Goal: Task Accomplishment & Management: Manage account settings

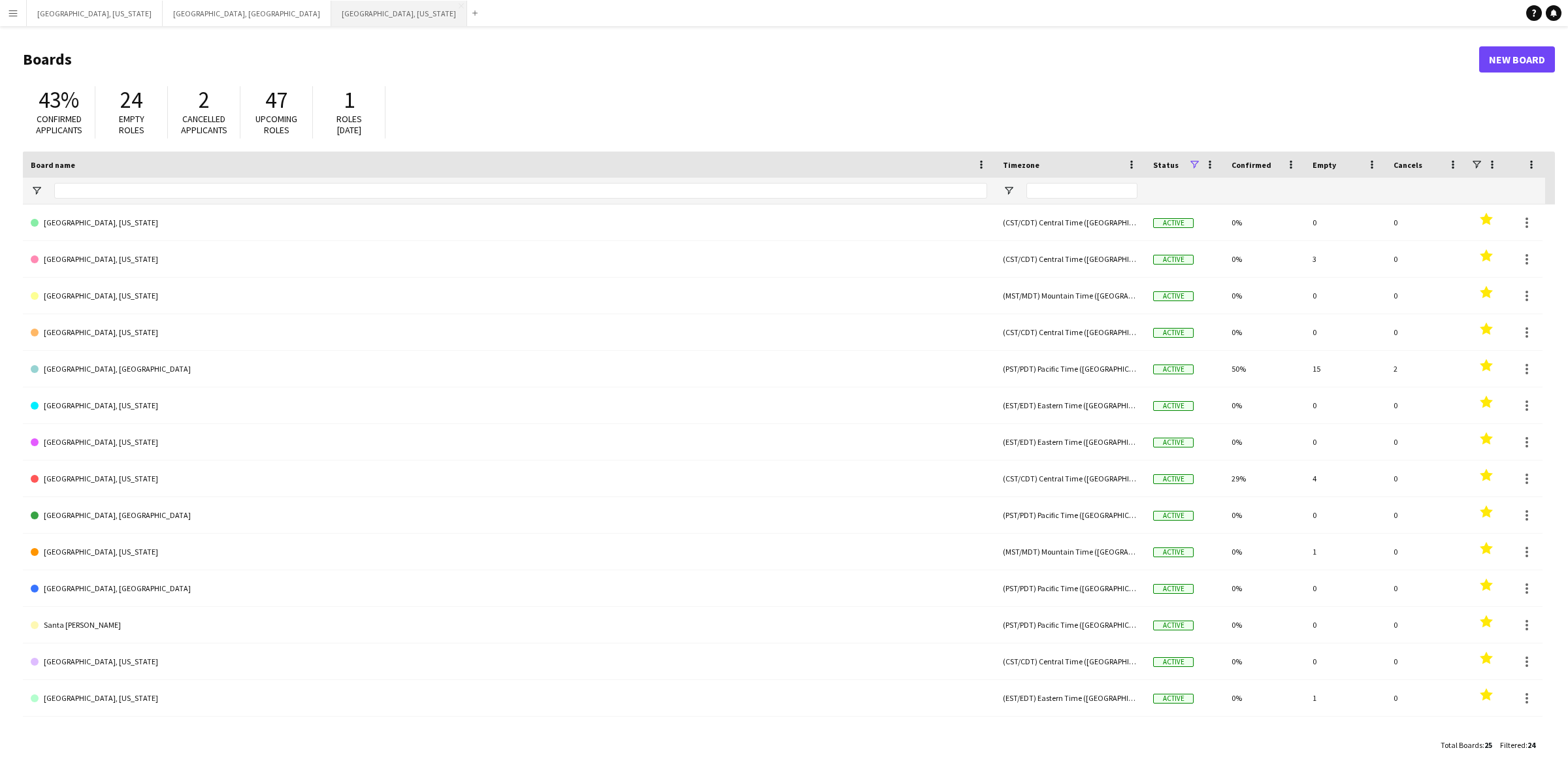
click at [332, 6] on button "[GEOGRAPHIC_DATA], [US_STATE] Close" at bounding box center [400, 13] width 136 height 25
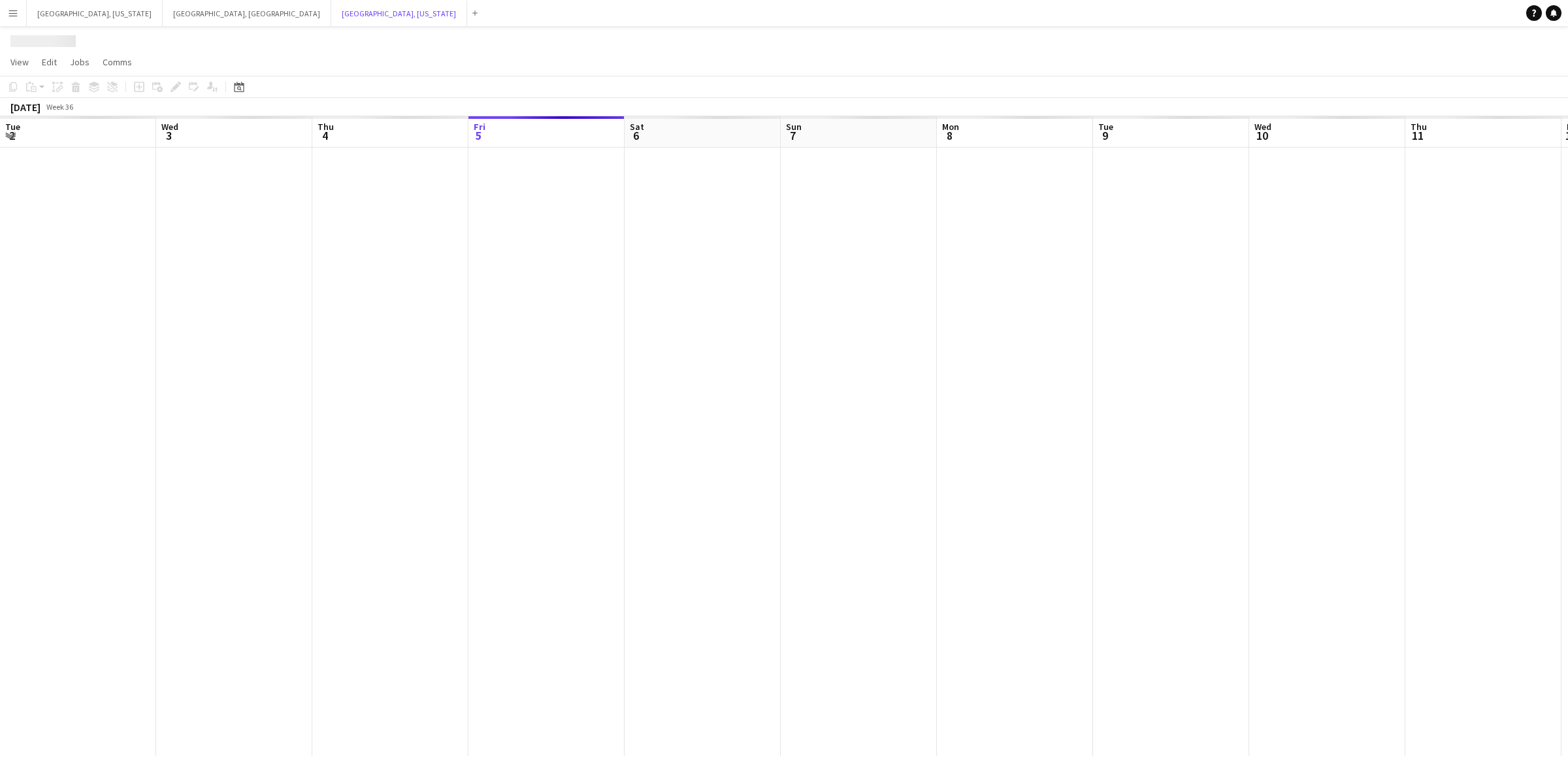
scroll to position [0, 312]
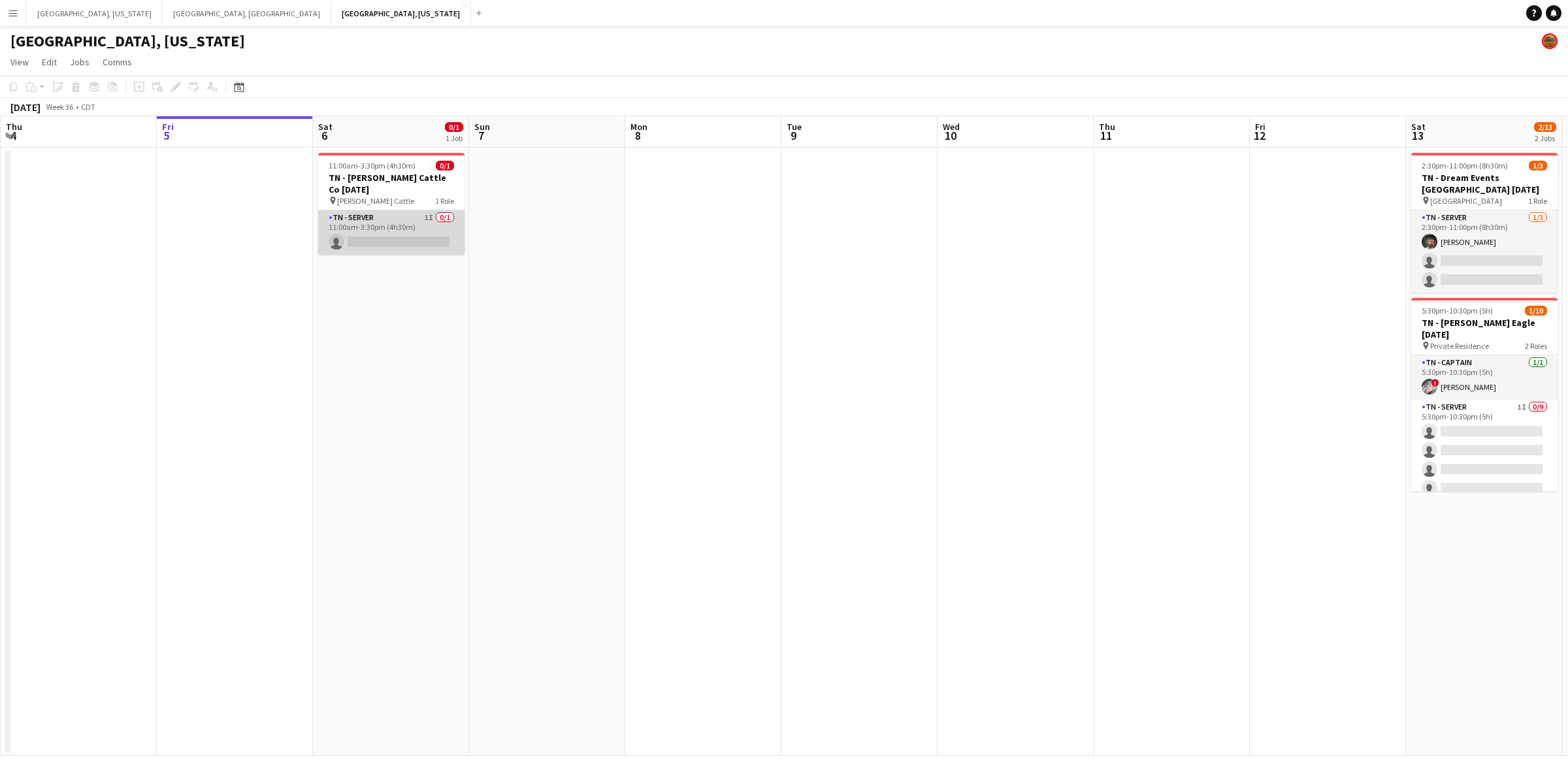
click at [421, 226] on app-card-role "TN - Server 1I 0/1 11:00am-3:30pm (4h30m) single-neutral-actions" at bounding box center [391, 232] width 146 height 44
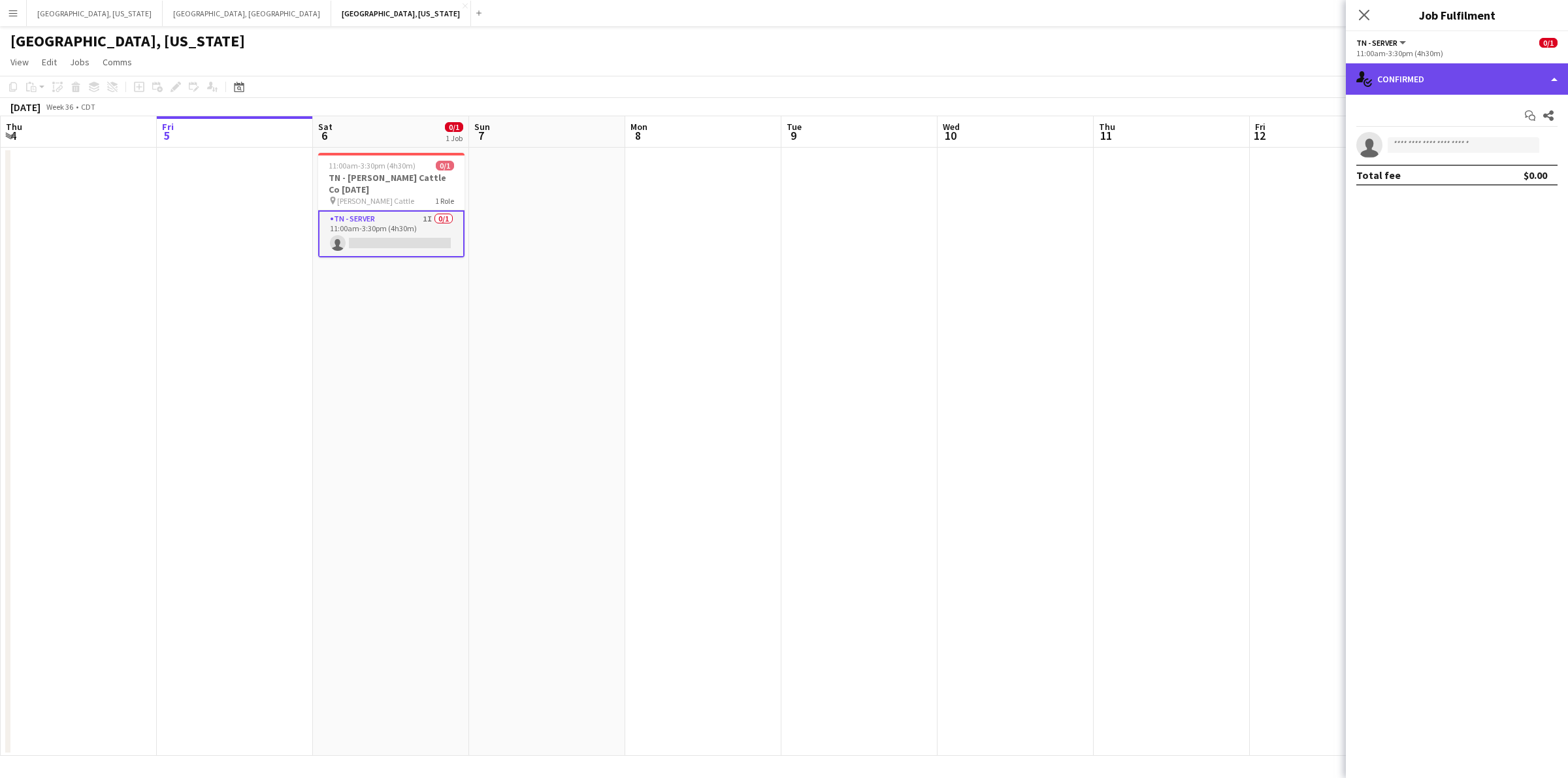
click at [1557, 70] on div "single-neutral-actions-check-2 Confirmed" at bounding box center [1457, 79] width 222 height 32
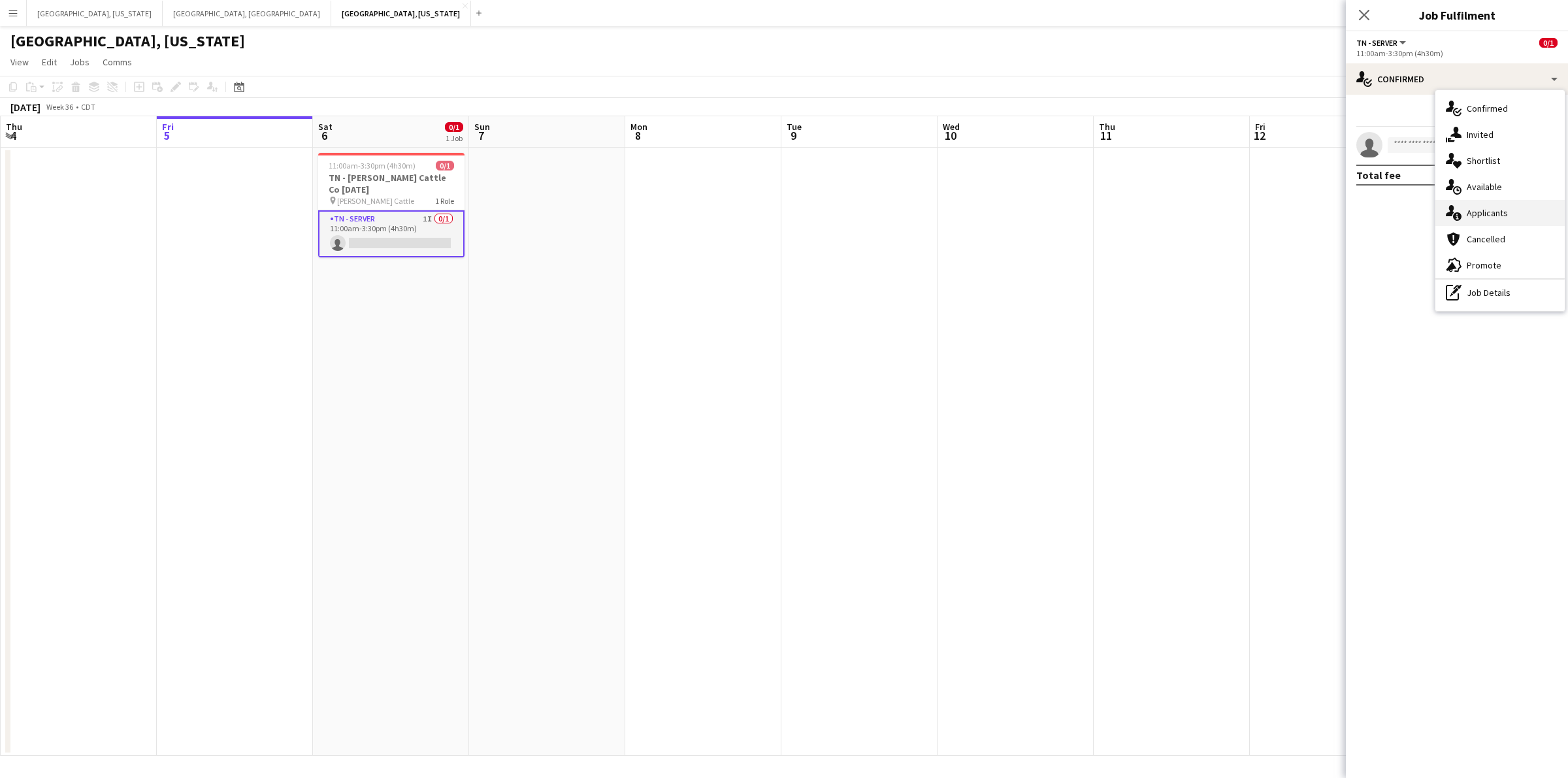
click at [1498, 200] on div "single-neutral-actions-information Applicants" at bounding box center [1500, 212] width 130 height 26
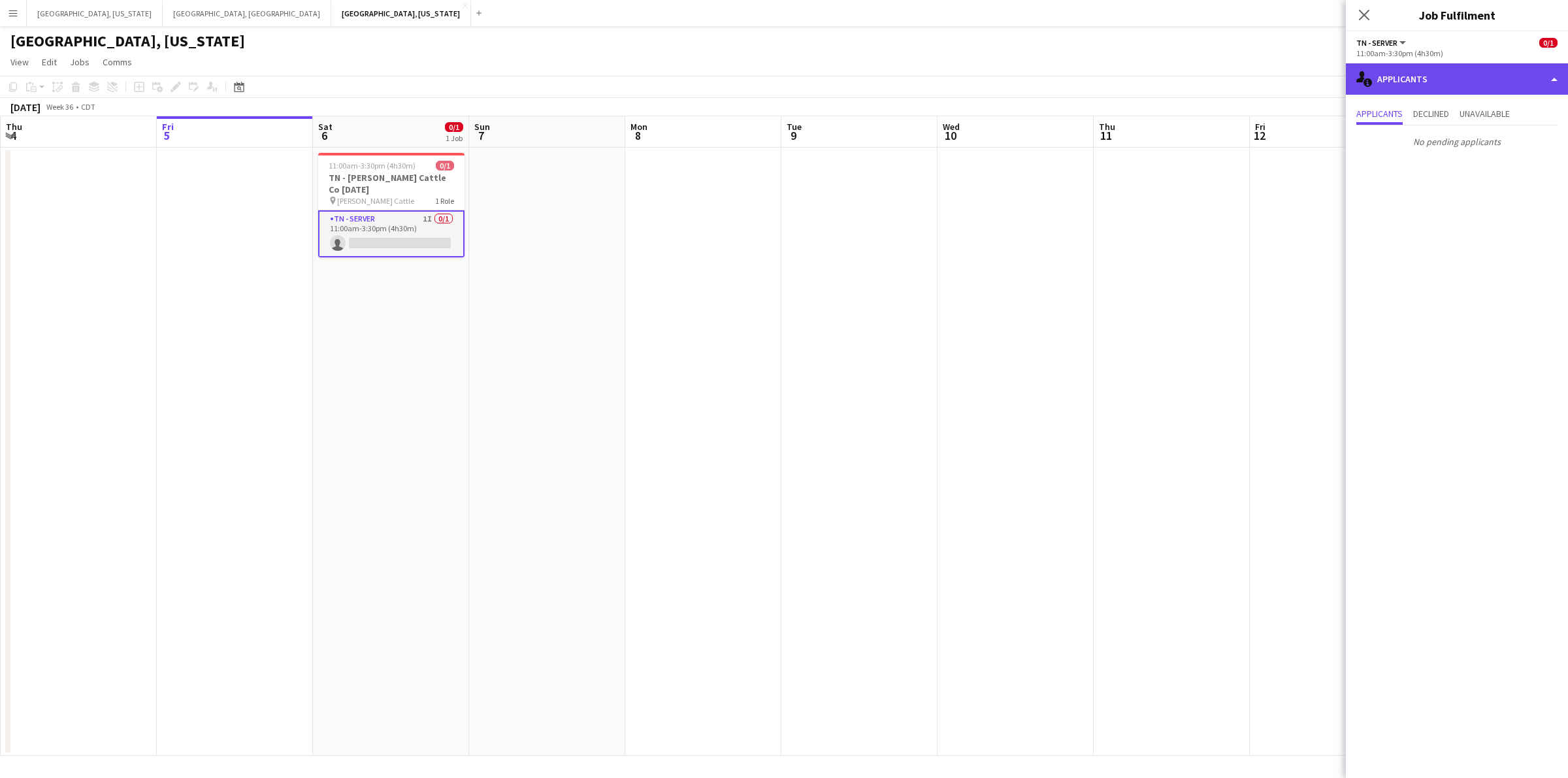
click at [1557, 72] on div "single-neutral-actions-information Applicants" at bounding box center [1457, 79] width 222 height 32
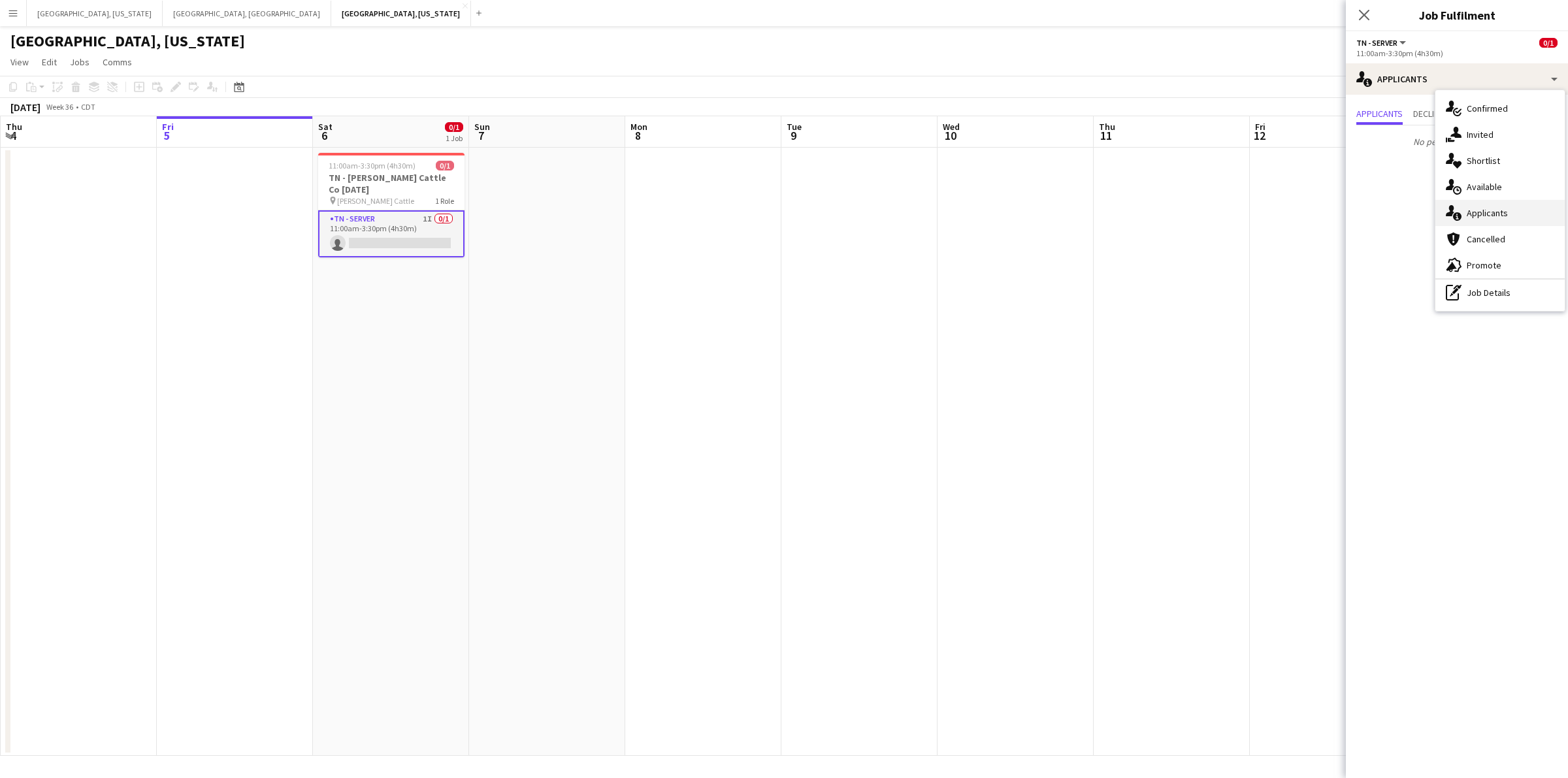
click at [1526, 207] on div "single-neutral-actions-information Applicants" at bounding box center [1500, 212] width 130 height 26
click at [390, 210] on app-card-role "TN - Server 1I 0/1 11:00am-3:30pm (4h30m) single-neutral-actions" at bounding box center [391, 233] width 146 height 47
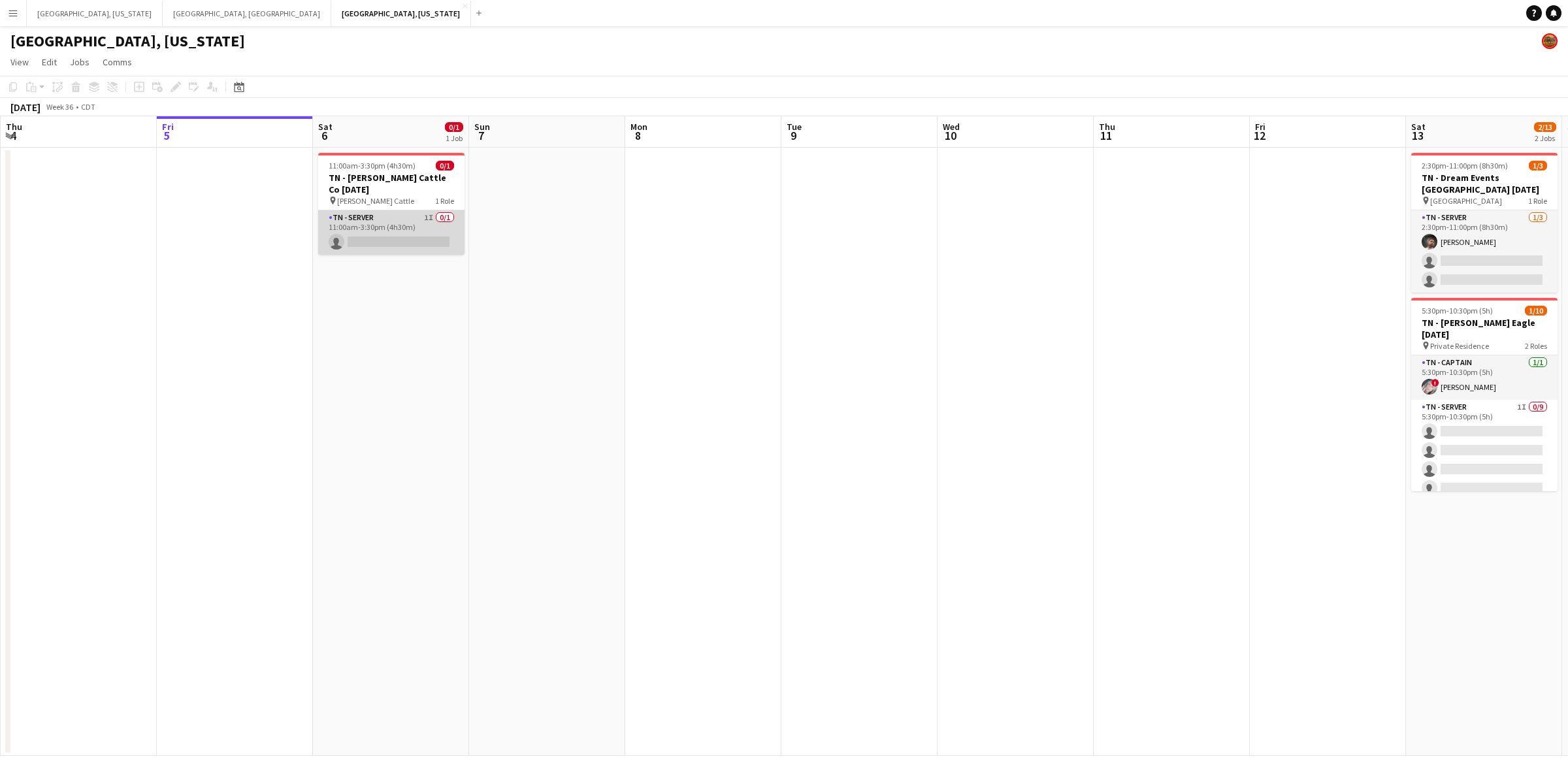
click at [392, 227] on app-card-role "TN - Server 1I 0/1 11:00am-3:30pm (4h30m) single-neutral-actions" at bounding box center [391, 232] width 146 height 44
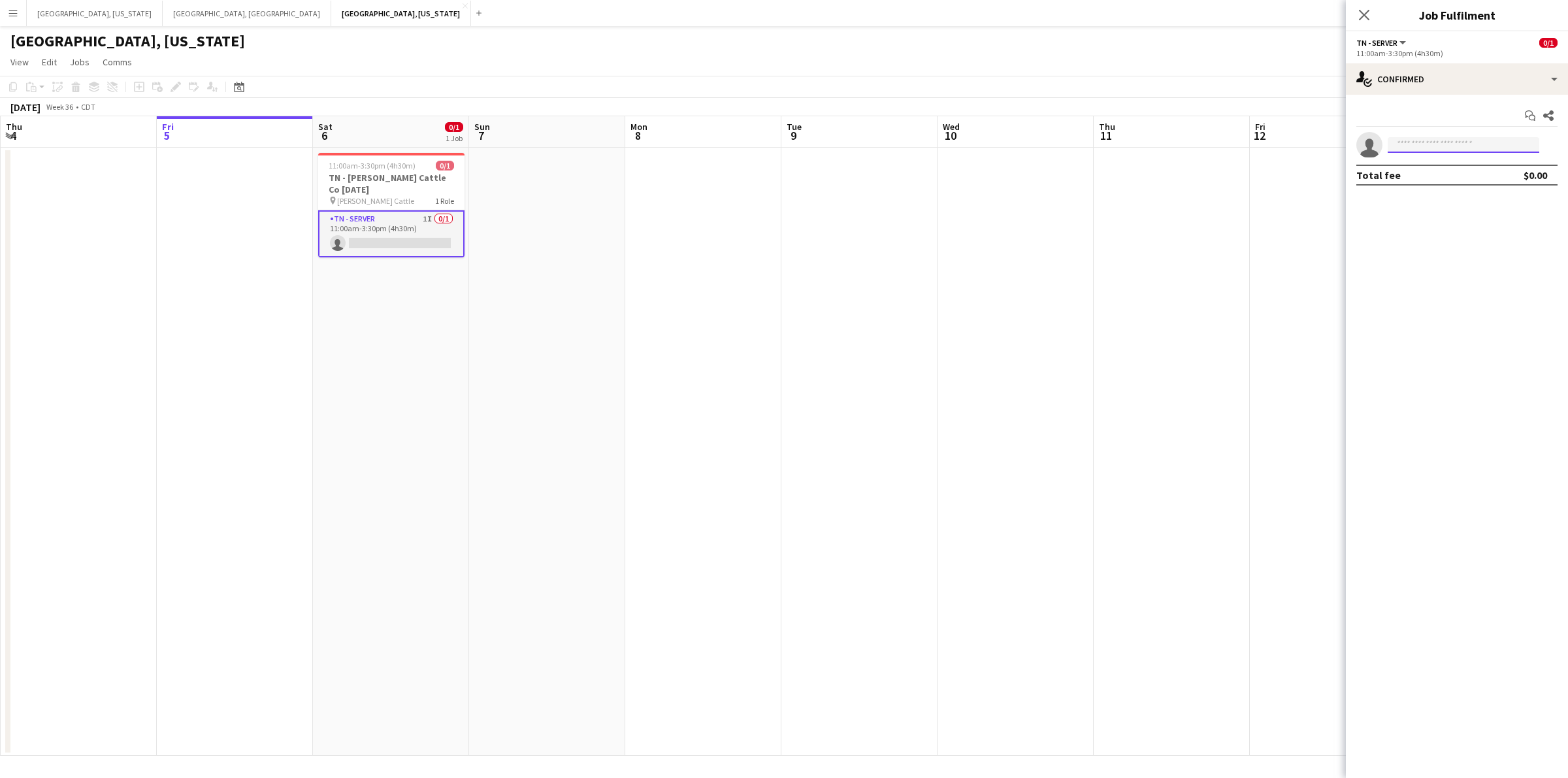
click at [1468, 152] on body "Menu Boards Boards Boards All jobs Status Workforce Workforce My Workforce Recr…" at bounding box center [784, 389] width 1568 height 778
click at [1459, 151] on input at bounding box center [1464, 145] width 151 height 15
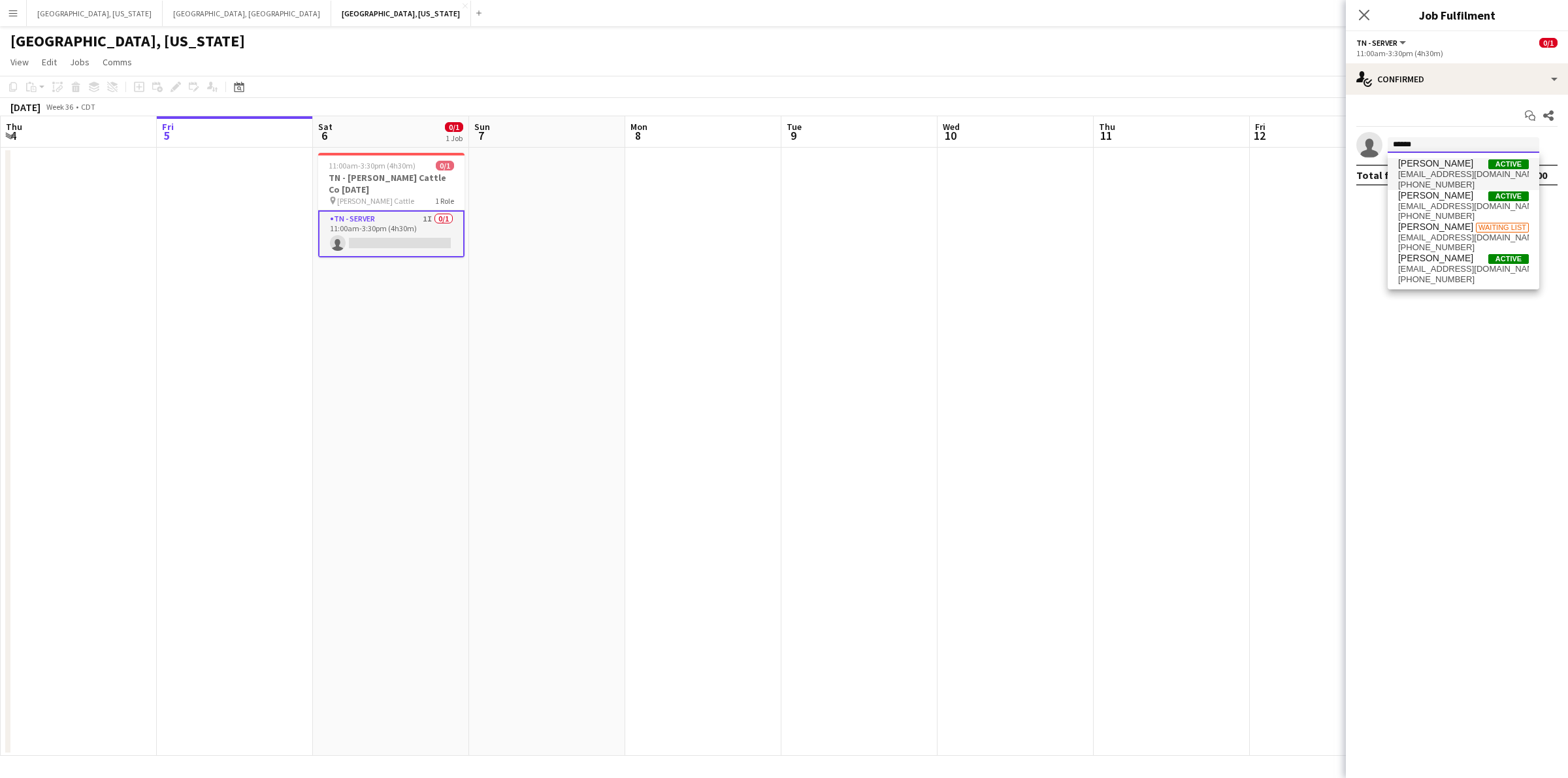
type input "******"
click at [1466, 169] on span "[EMAIL_ADDRESS][DOMAIN_NAME]" at bounding box center [1464, 174] width 130 height 11
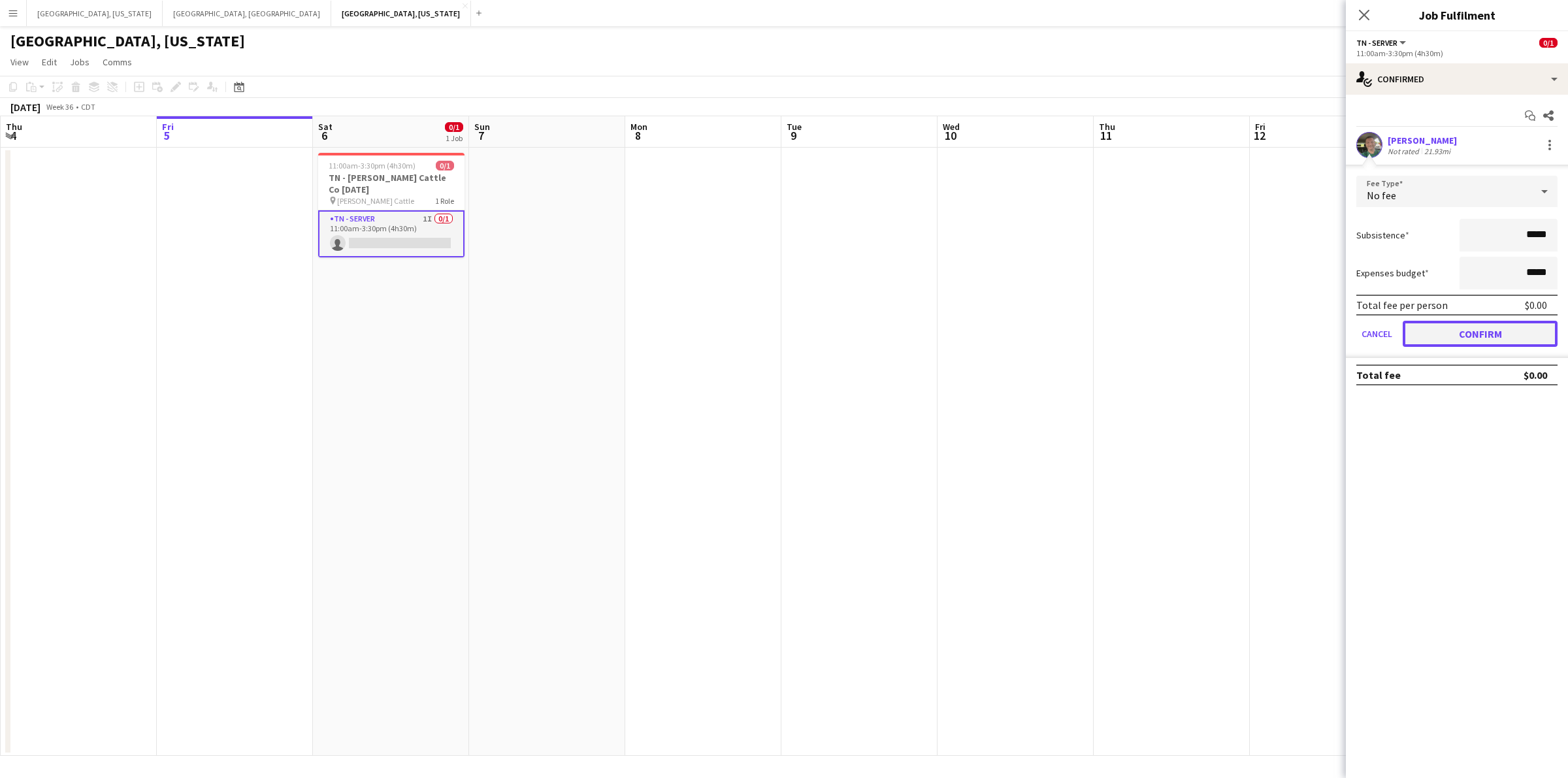
click at [1506, 338] on button "Confirm" at bounding box center [1480, 334] width 155 height 26
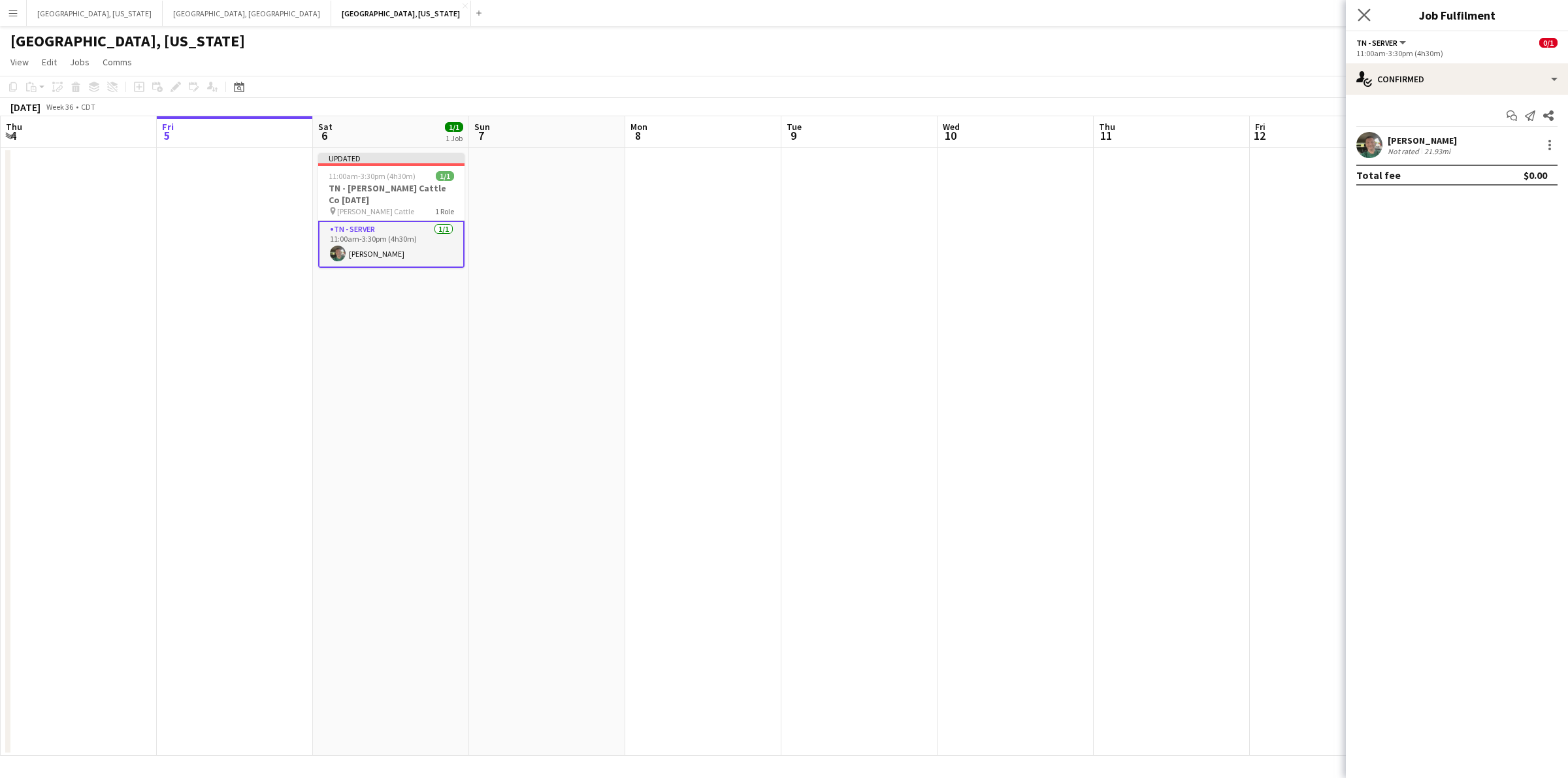
click at [1368, 6] on app-icon "Close pop-in" at bounding box center [1364, 15] width 19 height 19
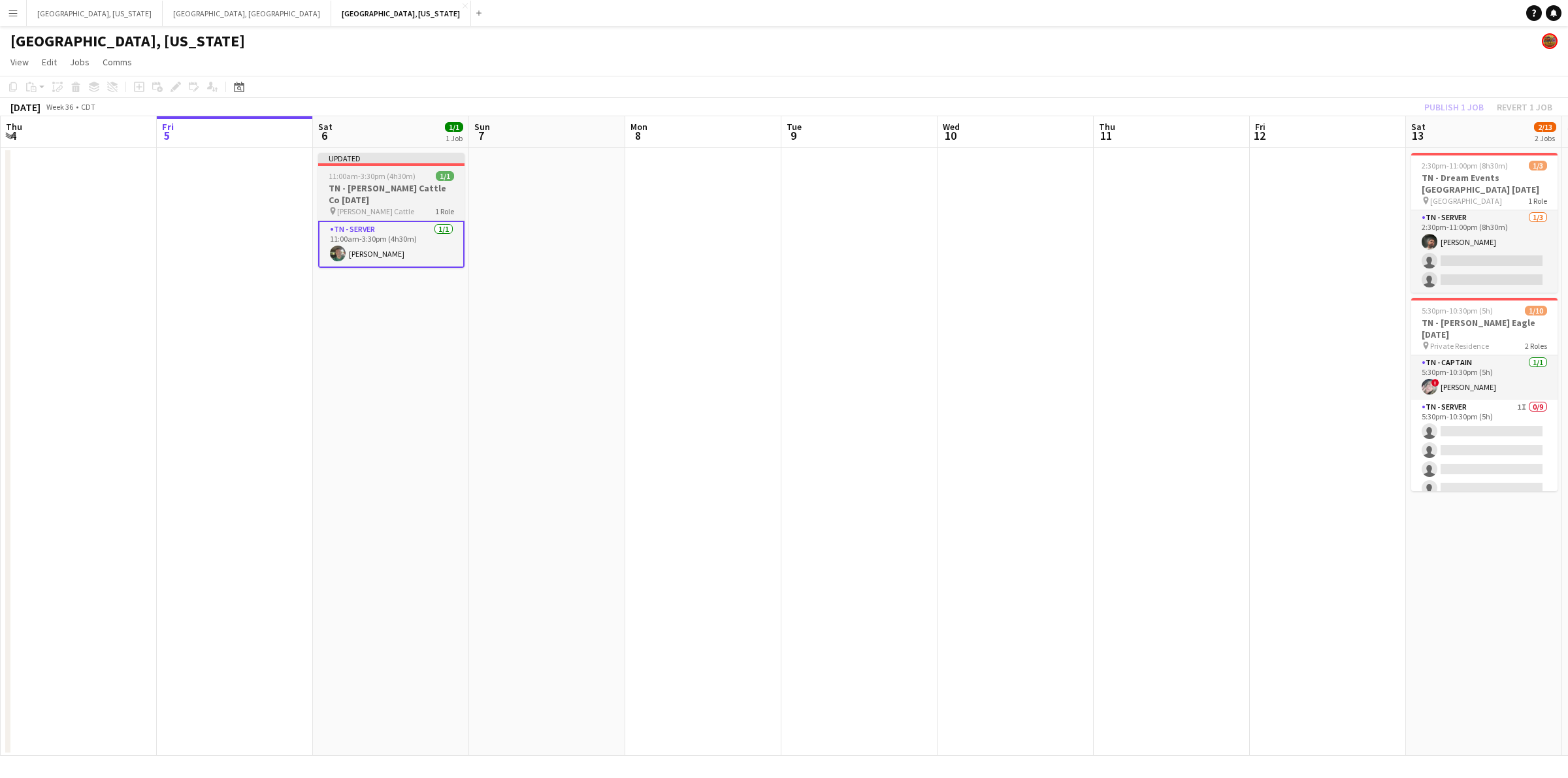
click at [367, 178] on span "11:00am-3:30pm (4h30m)" at bounding box center [372, 176] width 87 height 10
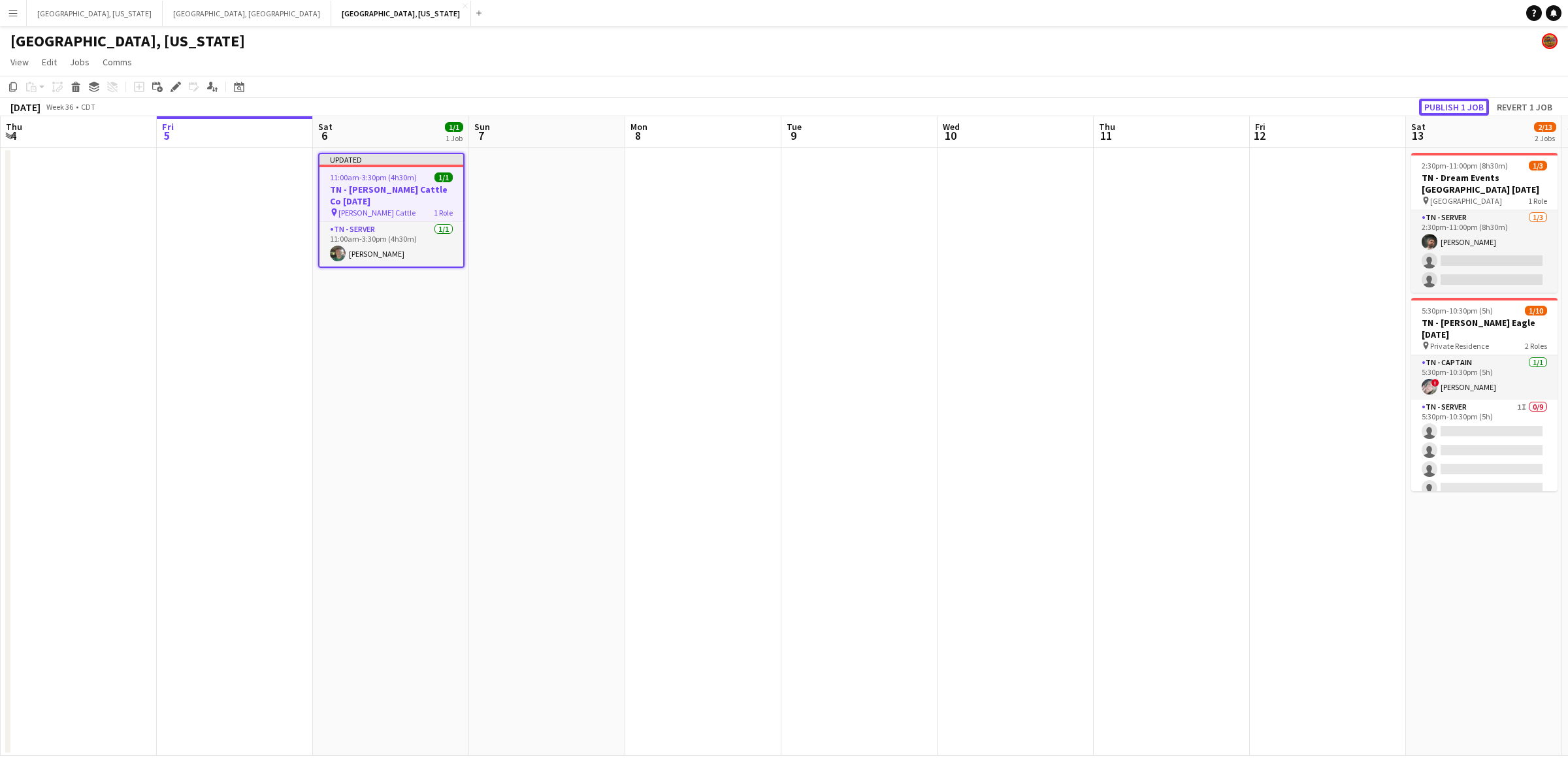
drag, startPoint x: 1484, startPoint y: 103, endPoint x: 852, endPoint y: 104, distance: 632.0
click at [1482, 104] on button "Publish 1 job" at bounding box center [1454, 107] width 70 height 17
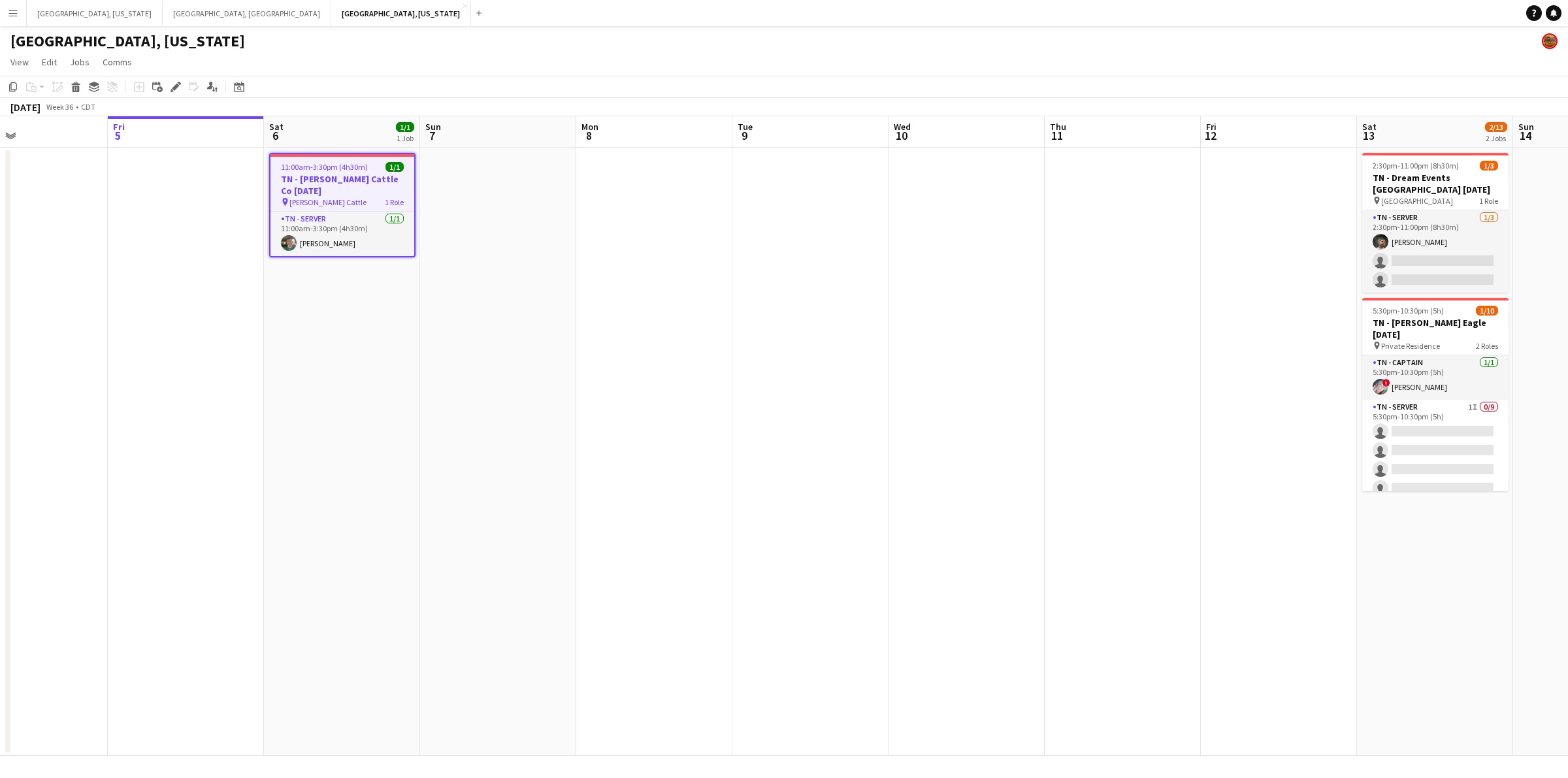
drag, startPoint x: 489, startPoint y: 262, endPoint x: 596, endPoint y: 233, distance: 110.9
click at [596, 233] on app-calendar-viewport "Tue 2 Wed 3 Thu 4 Fri 5 Sat 6 1/1 1 Job Sun 7 Mon 8 Tue 9 Wed 10 Thu 11 Fri 12 …" at bounding box center [784, 436] width 1568 height 640
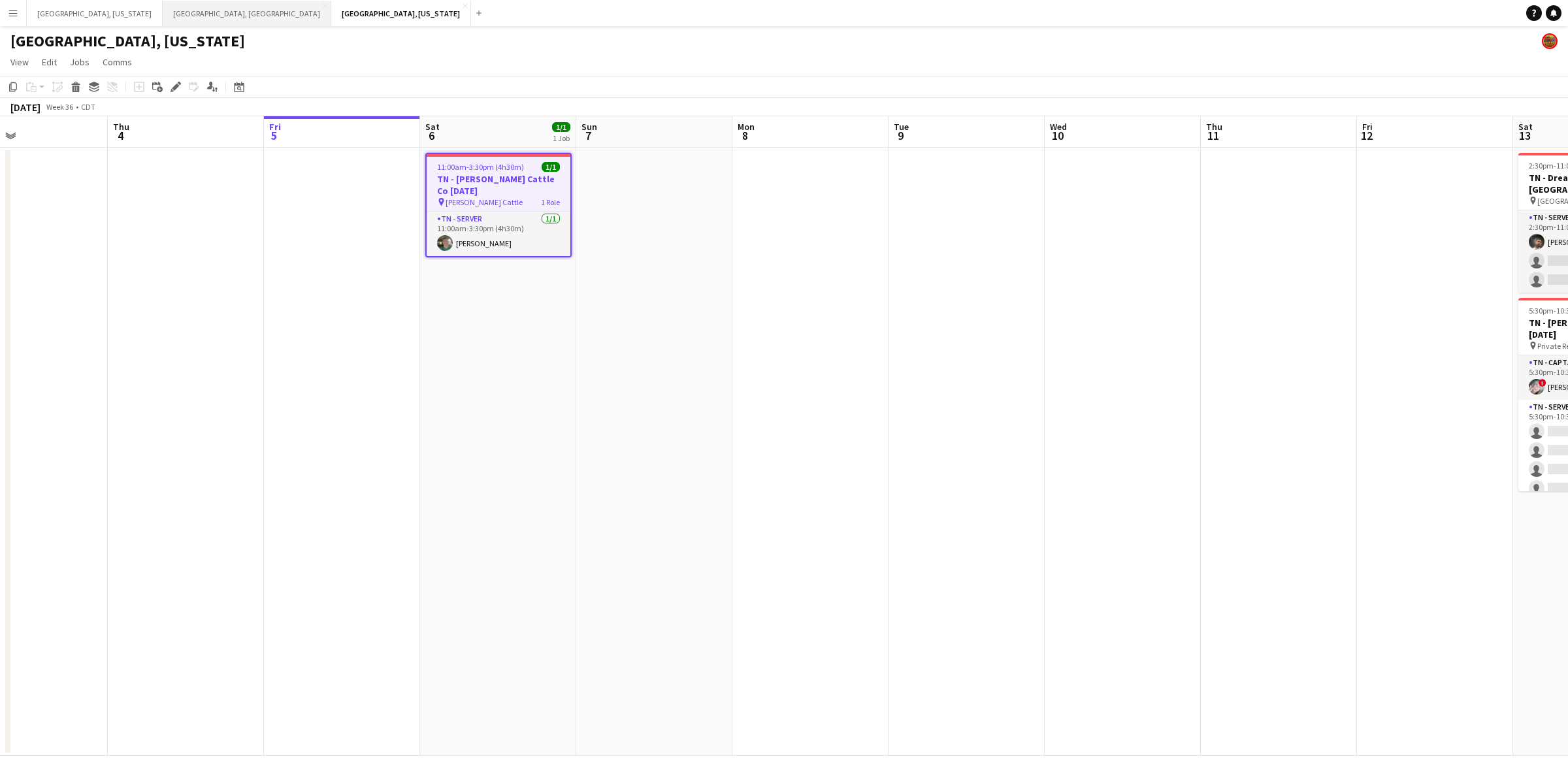
click at [163, 15] on button "[GEOGRAPHIC_DATA], [GEOGRAPHIC_DATA] Close" at bounding box center [247, 13] width 169 height 25
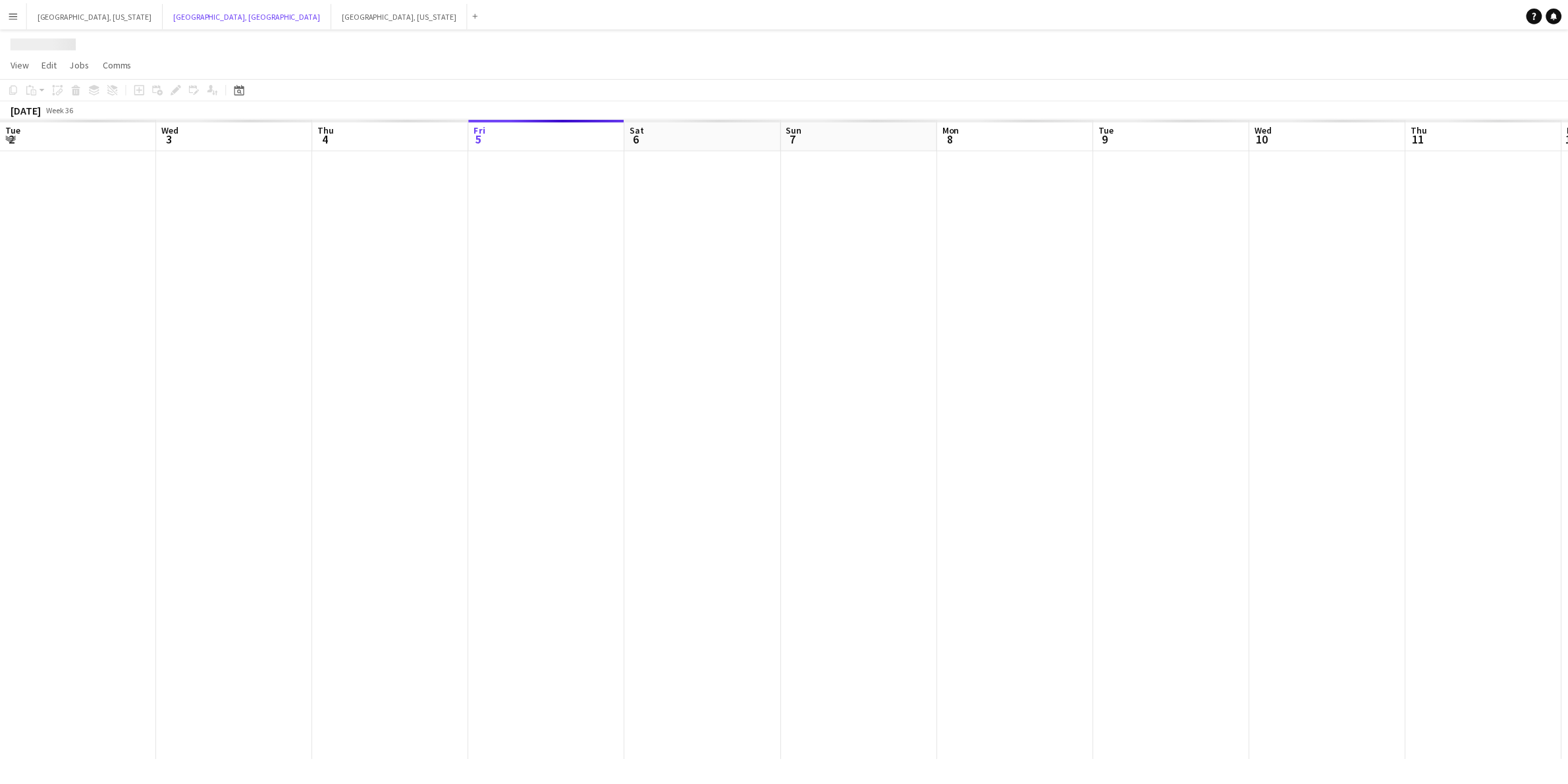
scroll to position [0, 314]
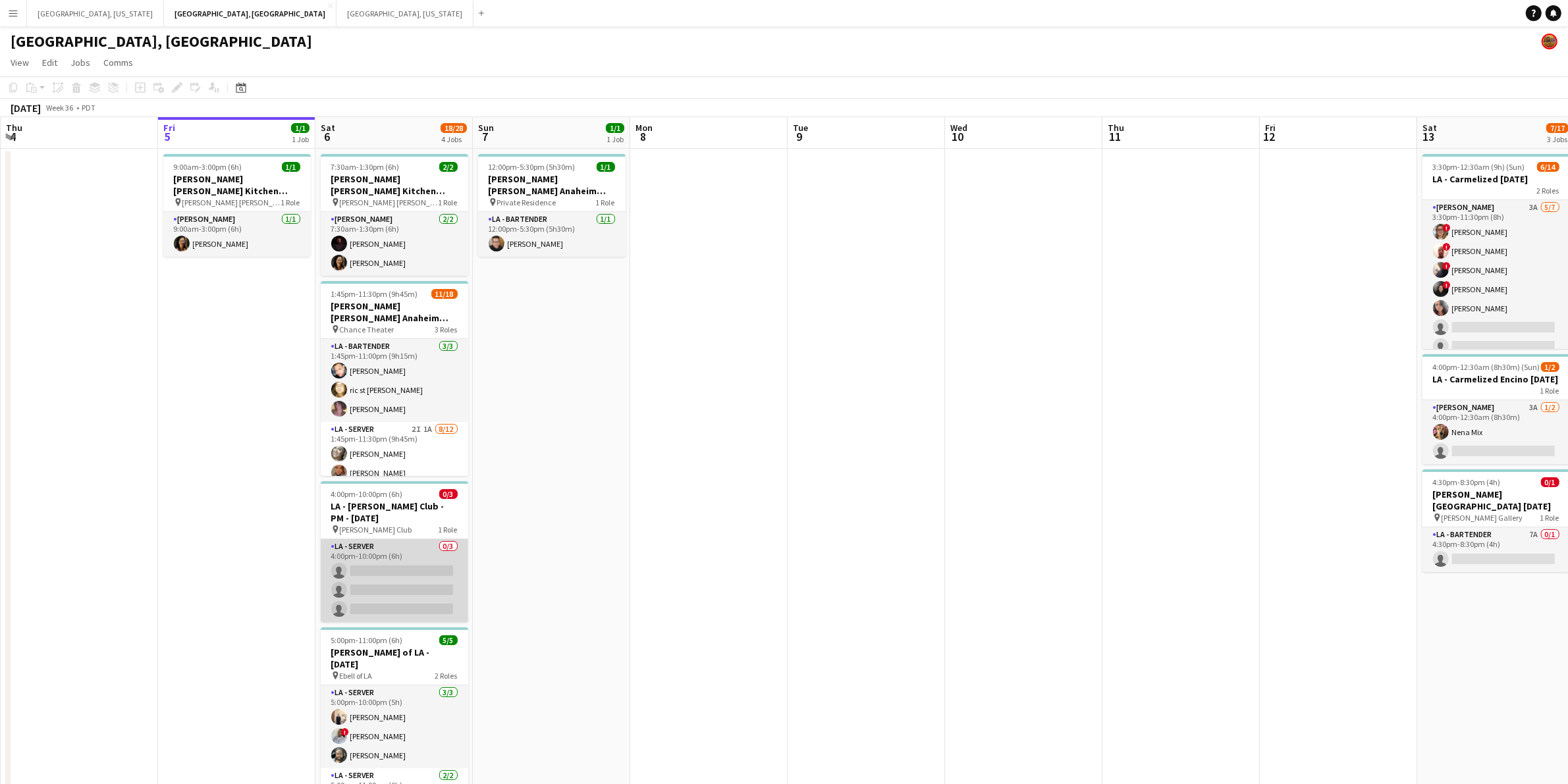
click at [435, 539] on app-card-role "LA - Server 0/3 4:00pm-10:00pm (6h) single-neutral-actions single-neutral-actio…" at bounding box center [394, 580] width 148 height 83
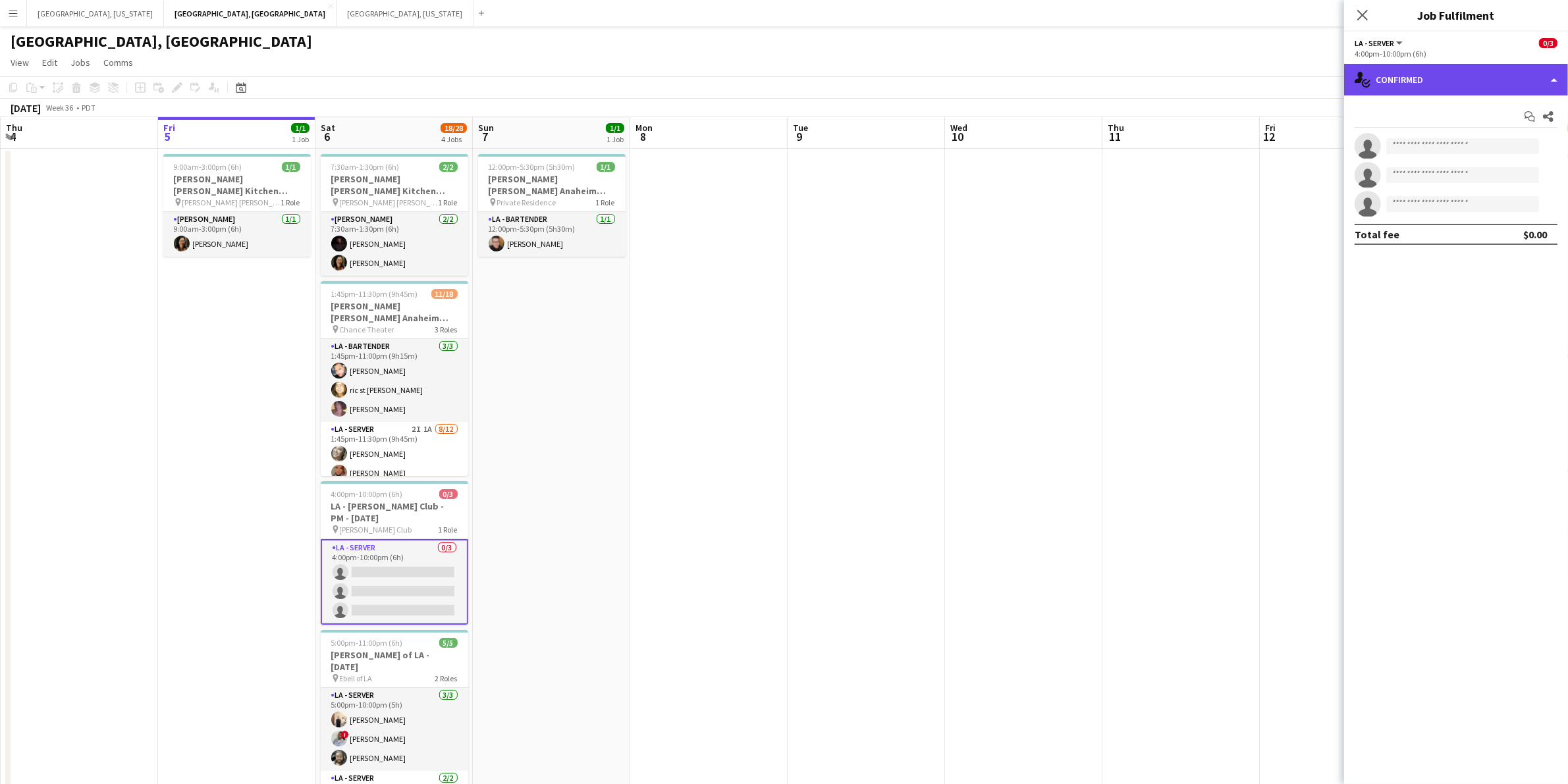
click at [1555, 74] on div "single-neutral-actions-check-2 Confirmed" at bounding box center [1456, 79] width 224 height 32
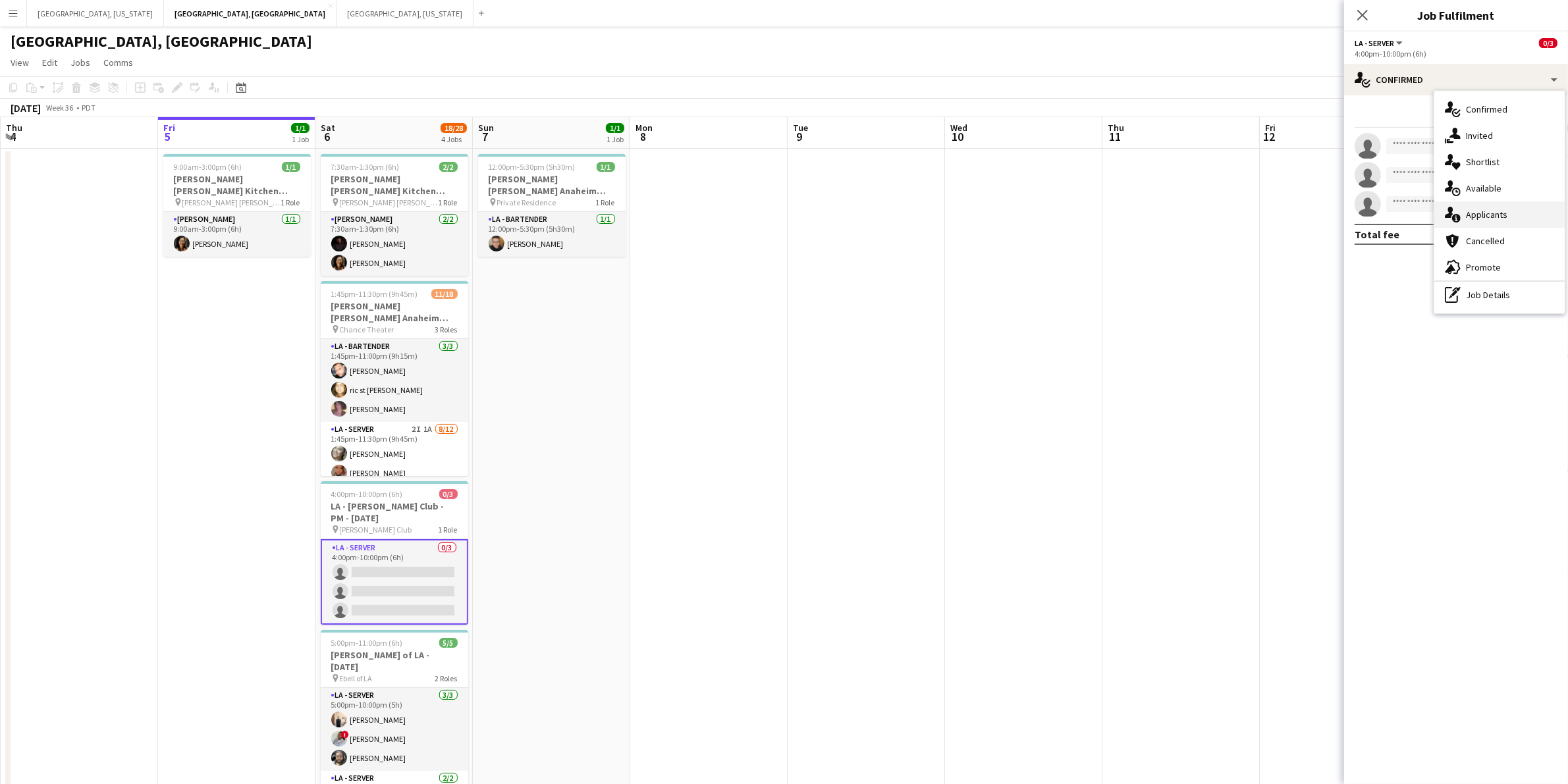
click at [1499, 216] on span "Applicants" at bounding box center [1486, 215] width 42 height 12
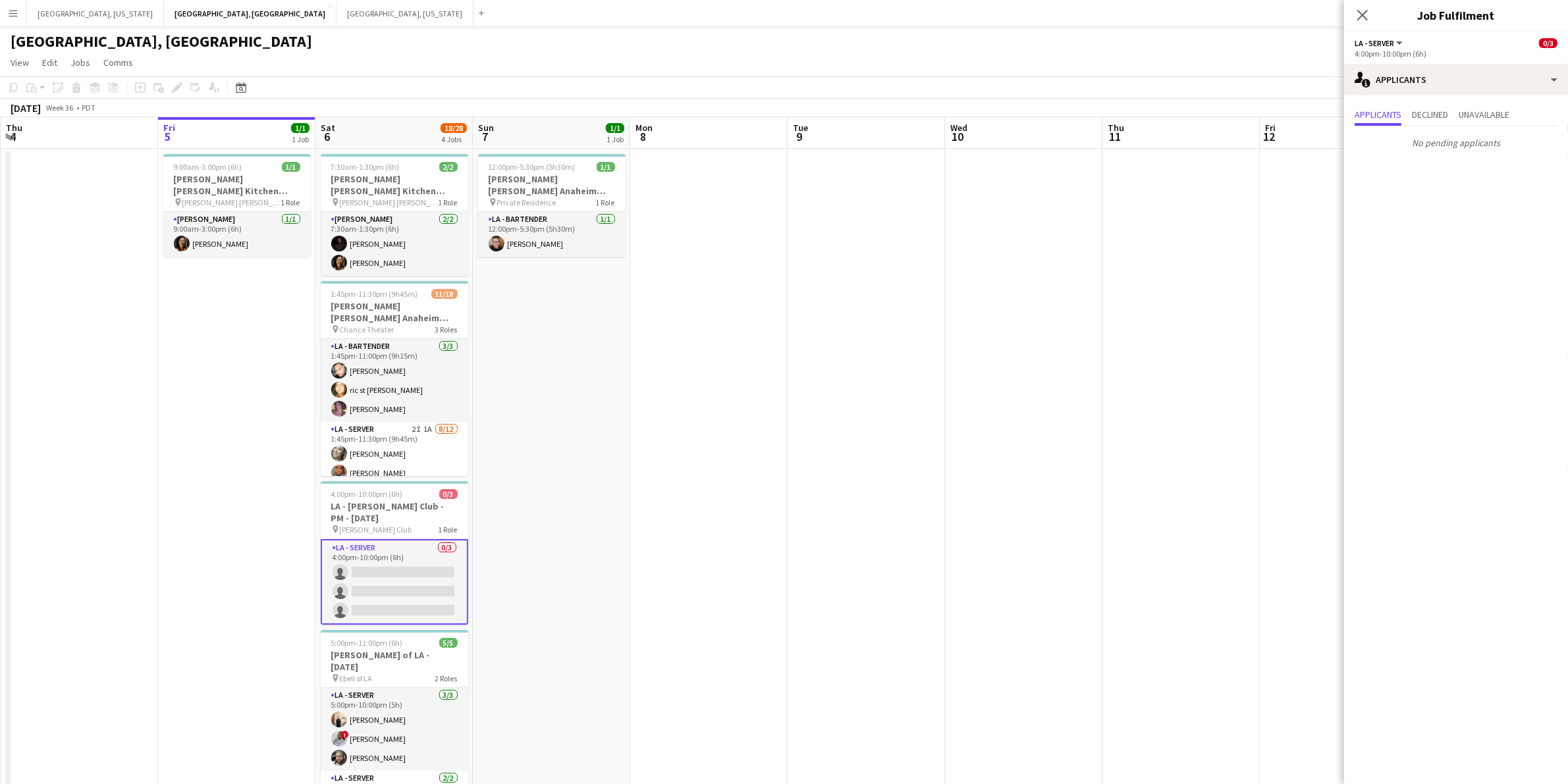
click at [1358, 5] on div "Close pop-in" at bounding box center [1362, 15] width 37 height 30
click at [1362, 12] on icon "Close pop-in" at bounding box center [1362, 15] width 13 height 13
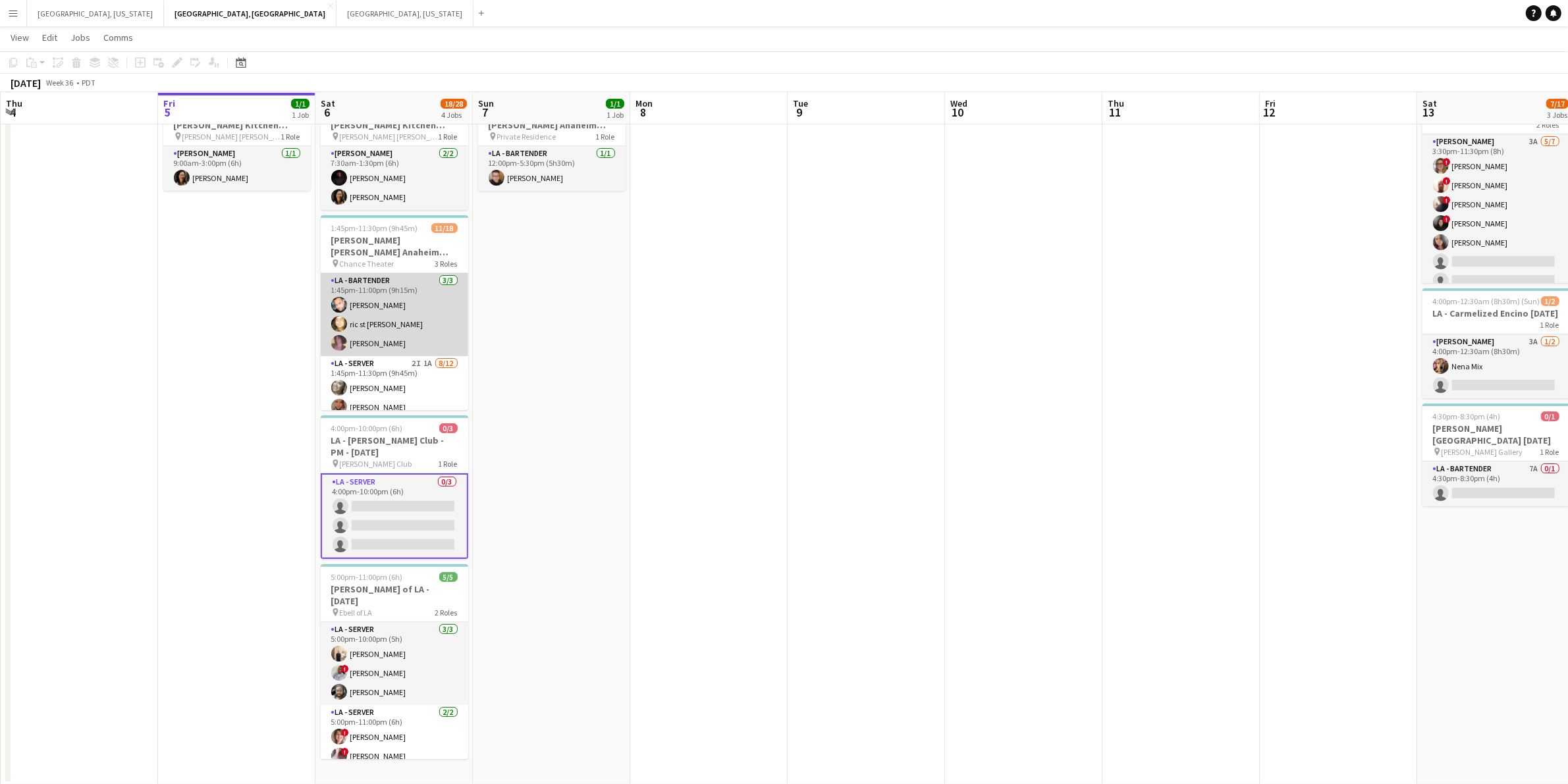
scroll to position [272, 0]
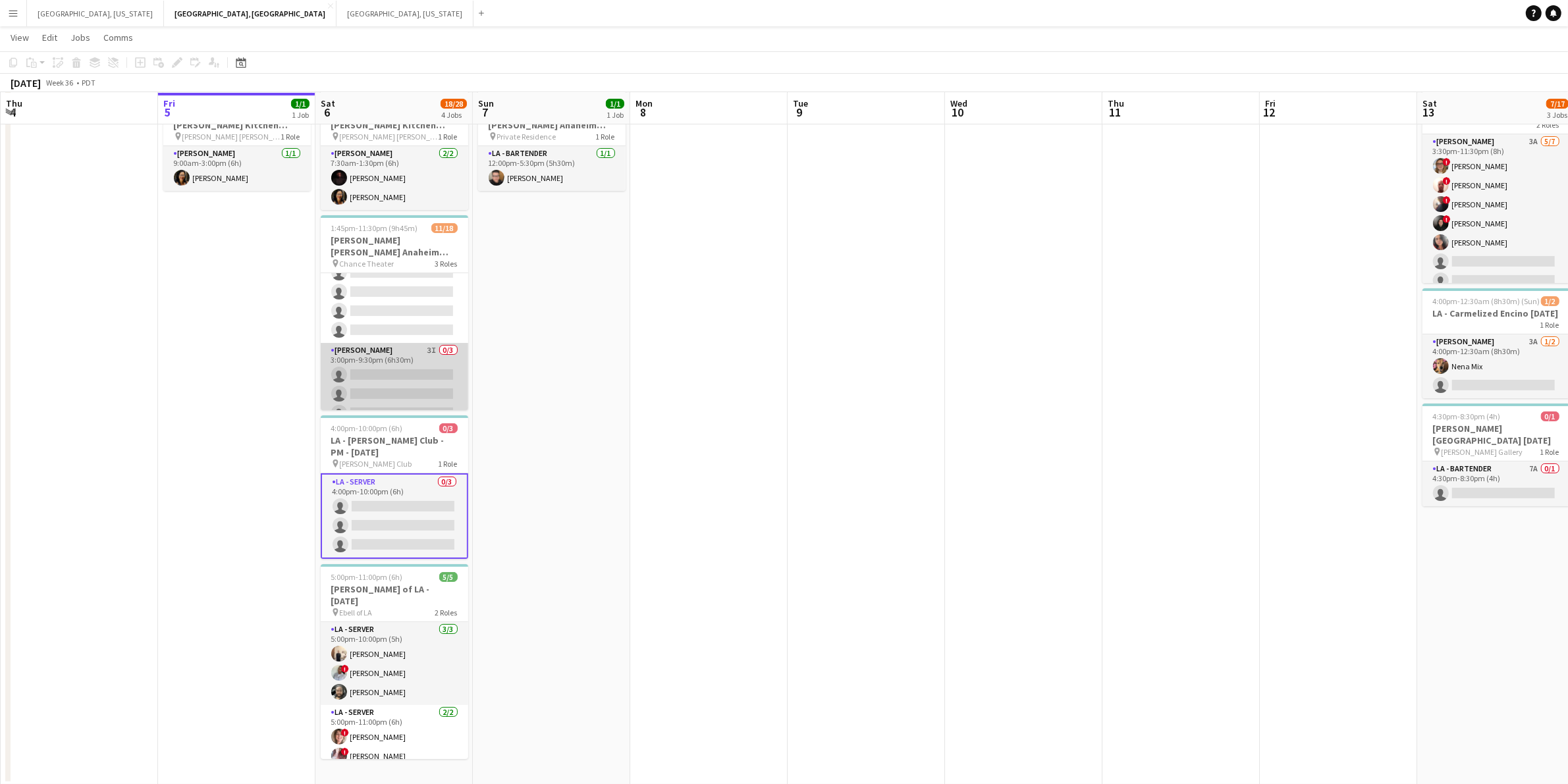
click at [410, 376] on app-card-role "[PERSON_NAME] 3I 0/3 3:00pm-9:30pm (6h30m) single-neutral-actions single-neutra…" at bounding box center [394, 384] width 148 height 83
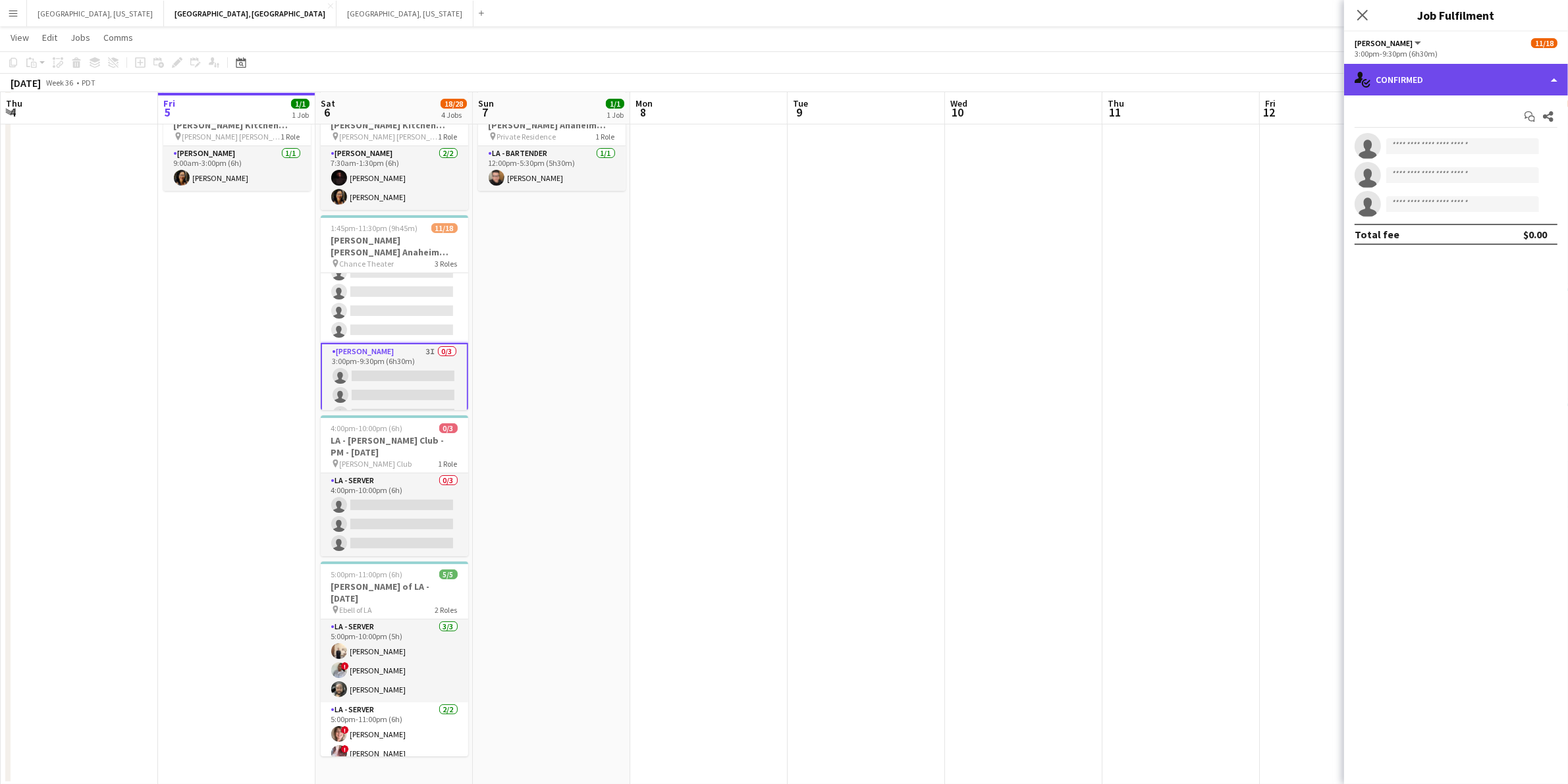
click at [1543, 81] on div "single-neutral-actions-check-2 Confirmed" at bounding box center [1456, 79] width 224 height 32
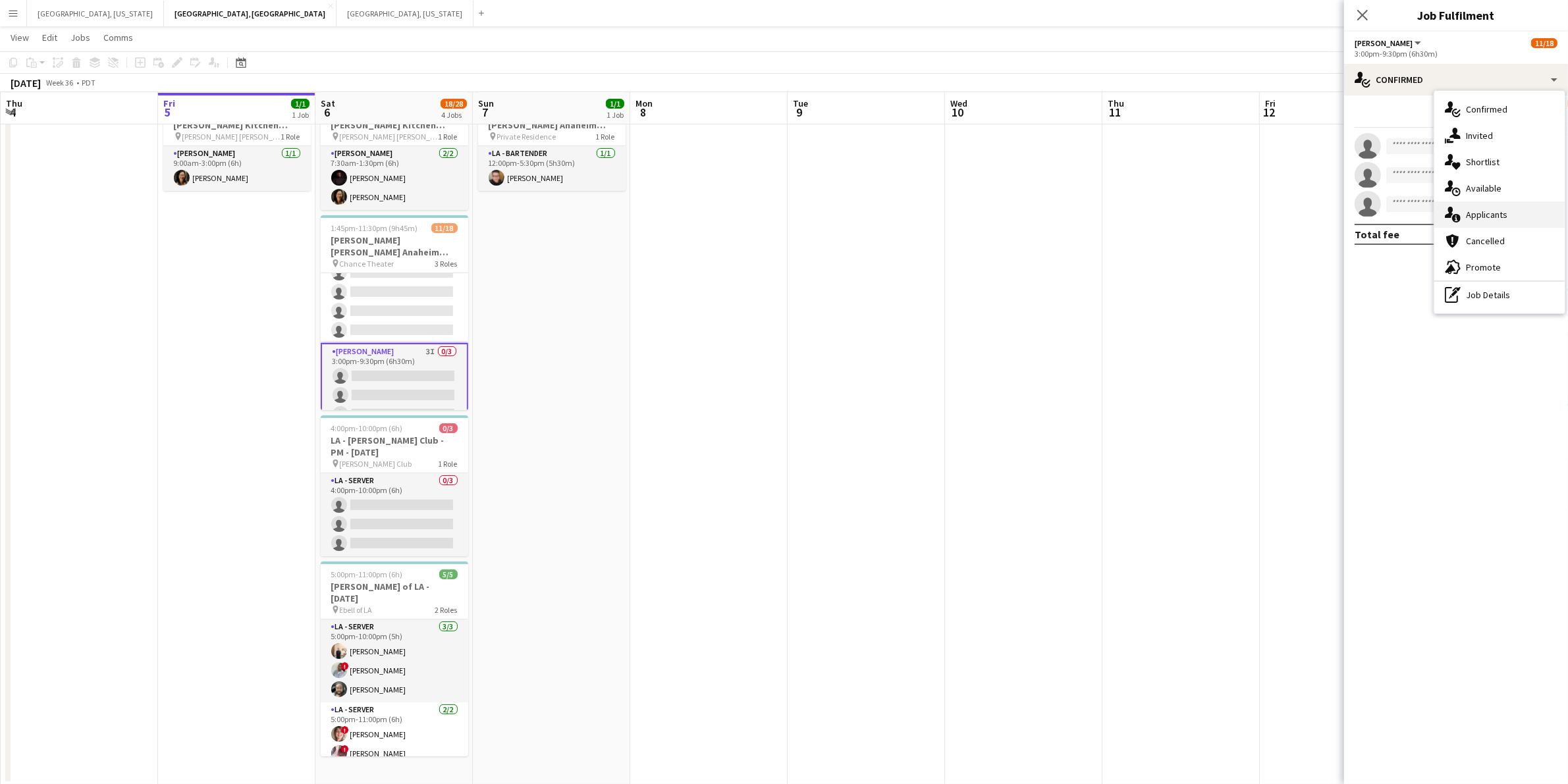
click at [1506, 218] on span "Applicants" at bounding box center [1486, 215] width 42 height 12
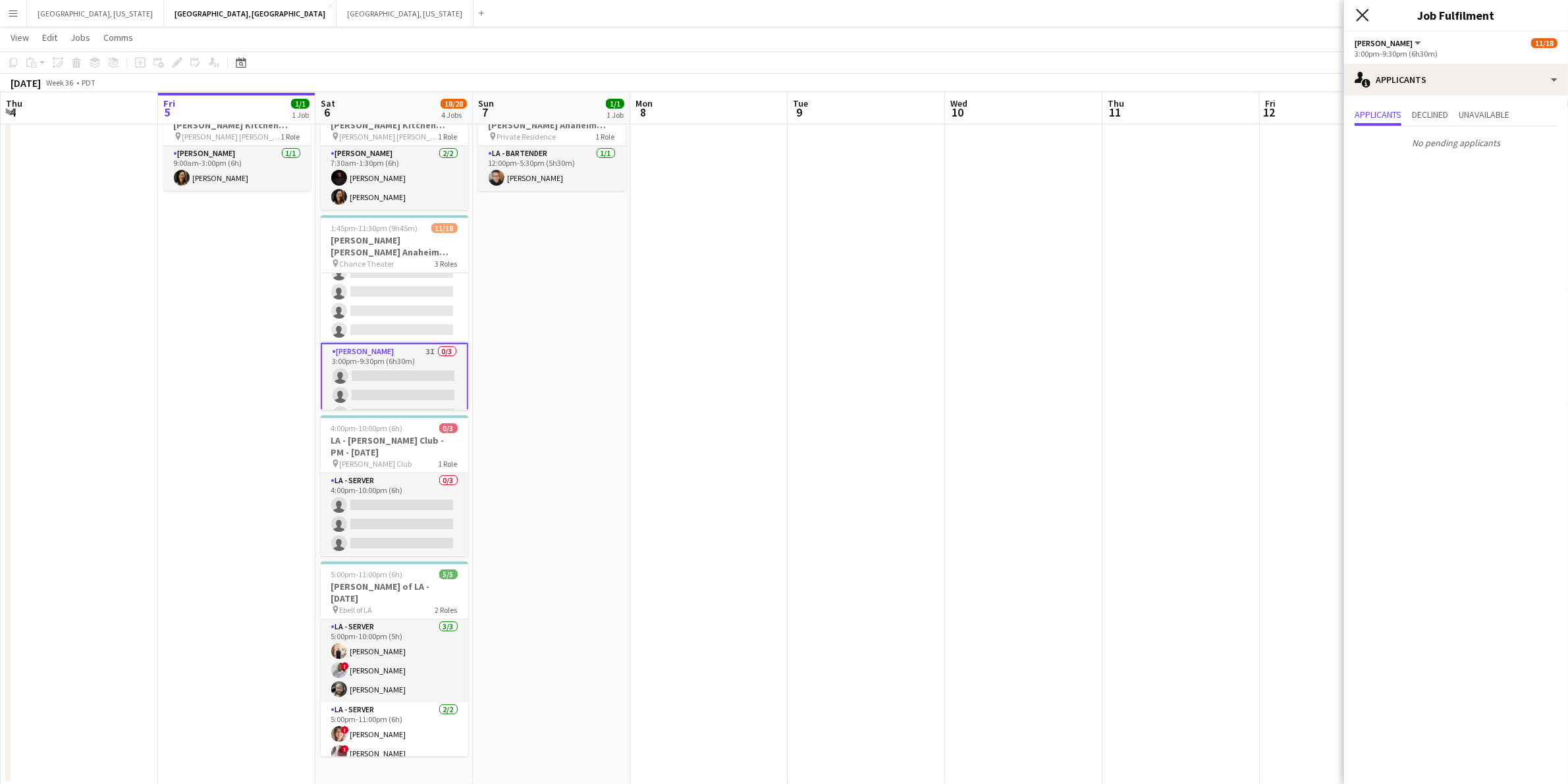
click at [1367, 16] on icon "Close pop-in" at bounding box center [1362, 15] width 13 height 13
